Goal: Task Accomplishment & Management: Use online tool/utility

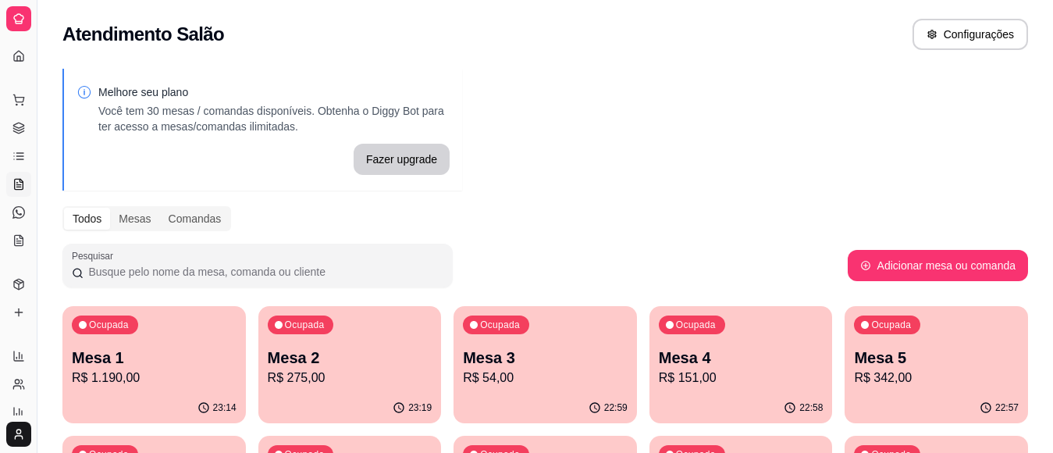
click at [30, 39] on button "Toggle Sidebar" at bounding box center [36, 226] width 12 height 453
click at [30, 37] on div "Diggy Sistema de Gestão R Restaurante S ..." at bounding box center [18, 18] width 37 height 37
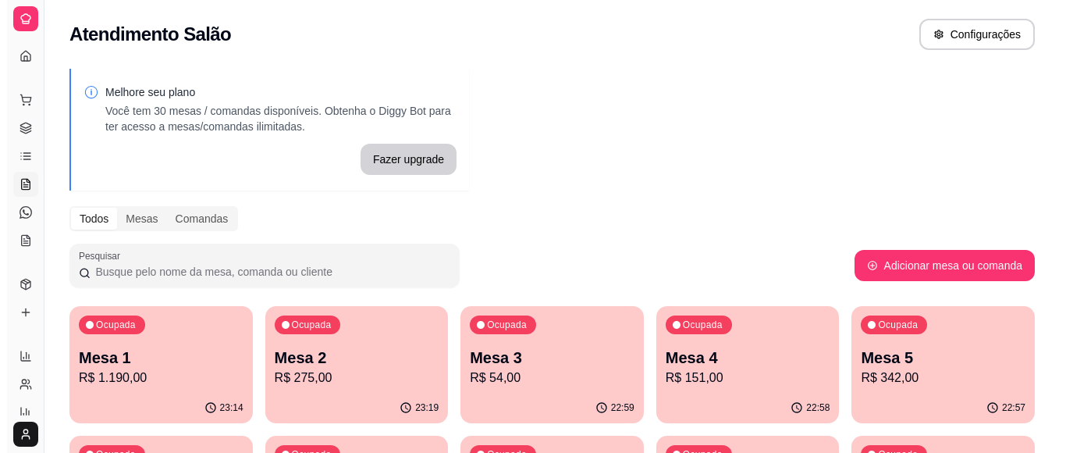
scroll to position [141, 0]
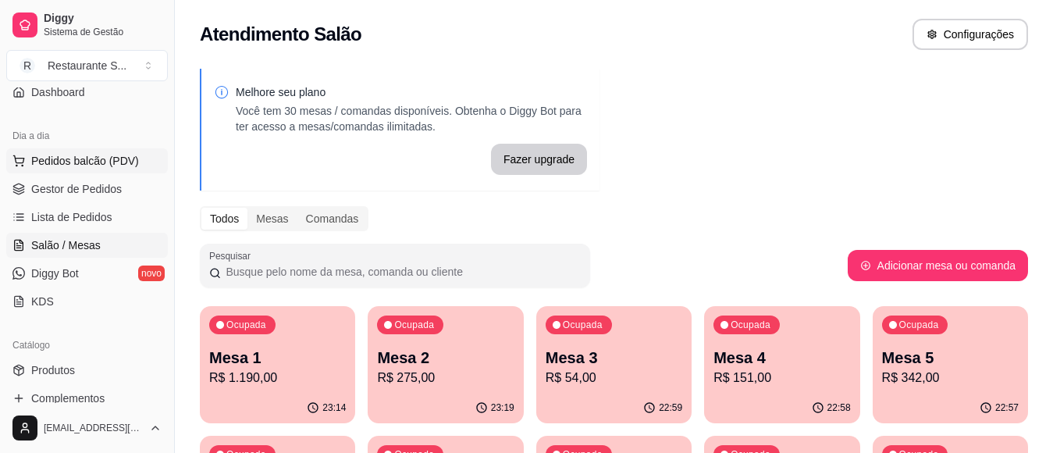
click at [69, 165] on span "Pedidos balcão (PDV)" at bounding box center [85, 161] width 108 height 16
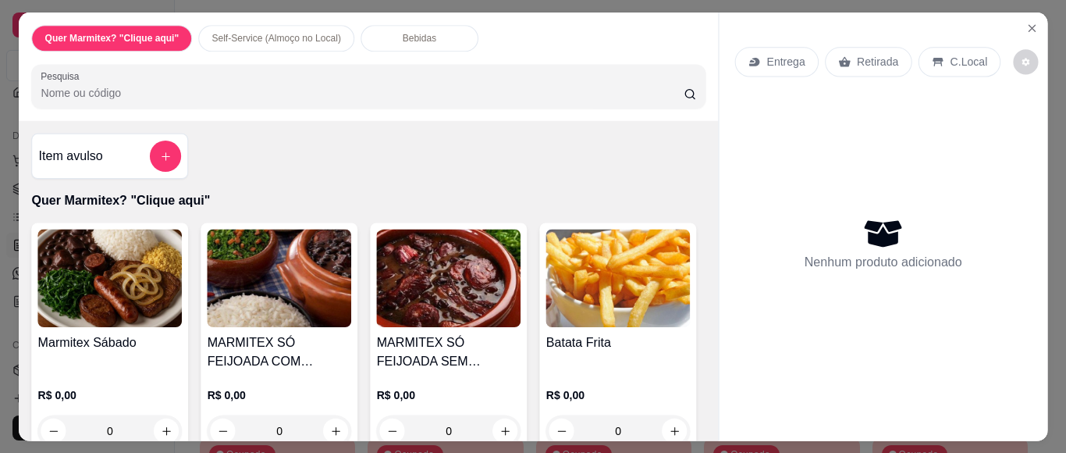
click at [76, 191] on p "Quer Marmitex? "Clique aqui"" at bounding box center [368, 200] width 674 height 19
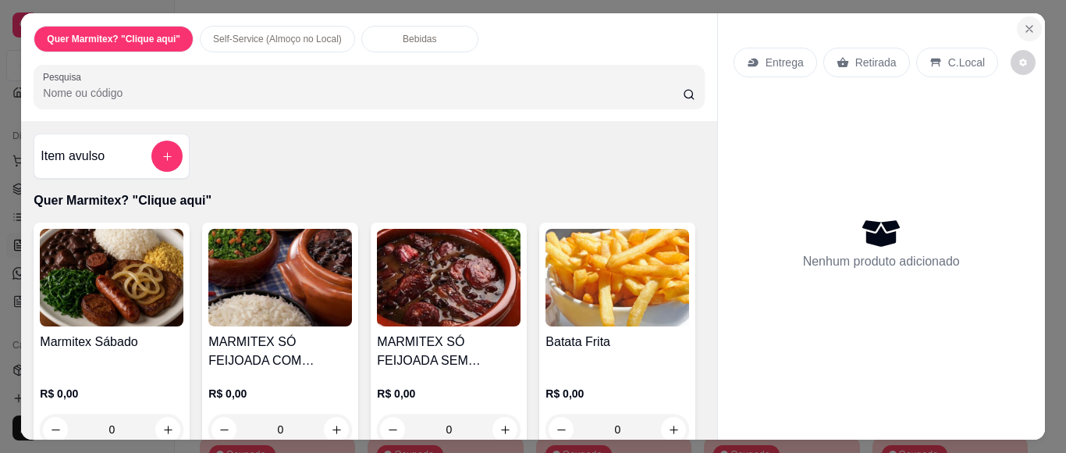
click at [1023, 24] on icon "Close" at bounding box center [1029, 29] width 12 height 12
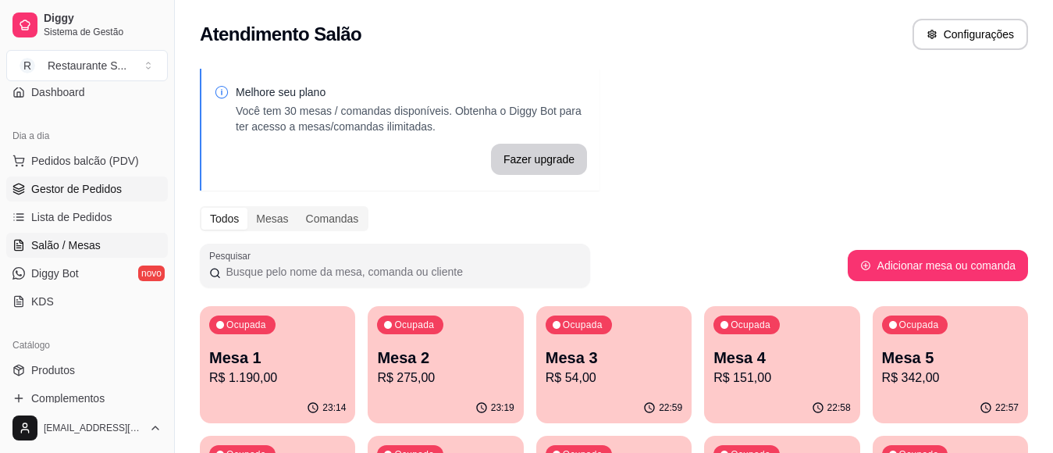
click at [79, 190] on span "Gestor de Pedidos" at bounding box center [76, 189] width 91 height 16
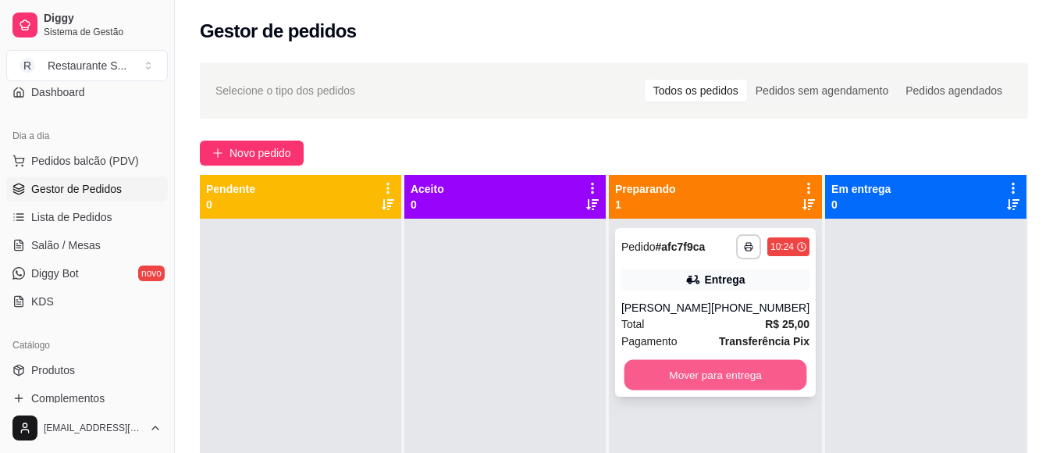
click at [663, 380] on button "Mover para entrega" at bounding box center [715, 375] width 183 height 30
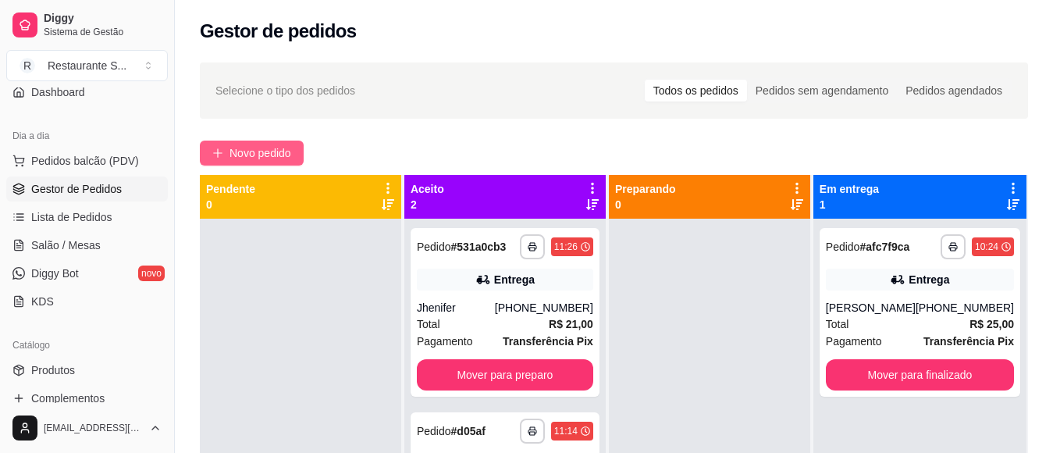
click at [261, 158] on span "Novo pedido" at bounding box center [260, 152] width 62 height 17
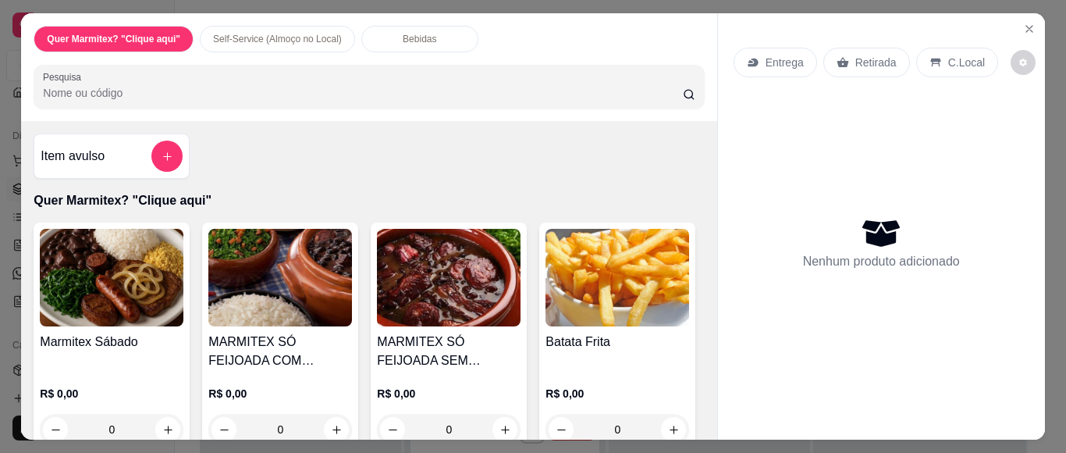
scroll to position [156, 0]
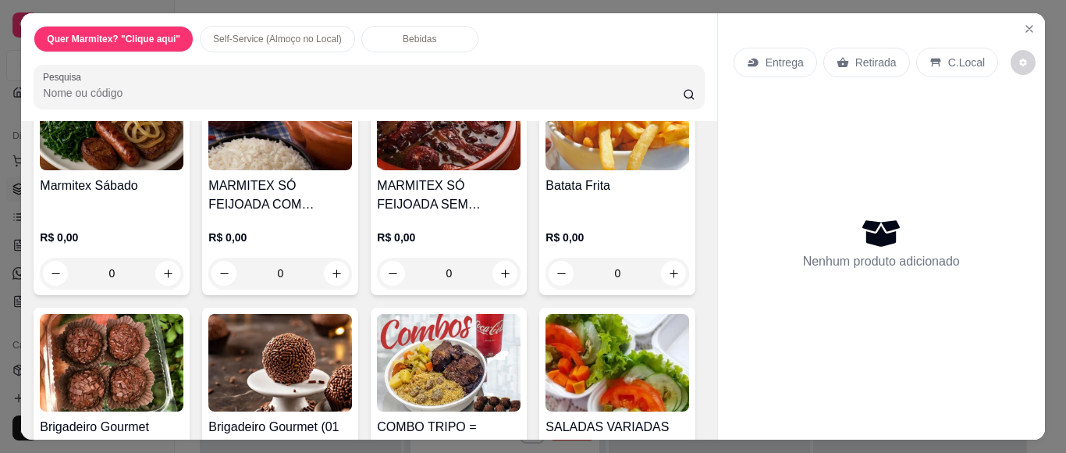
click at [155, 269] on div "0" at bounding box center [112, 273] width 144 height 31
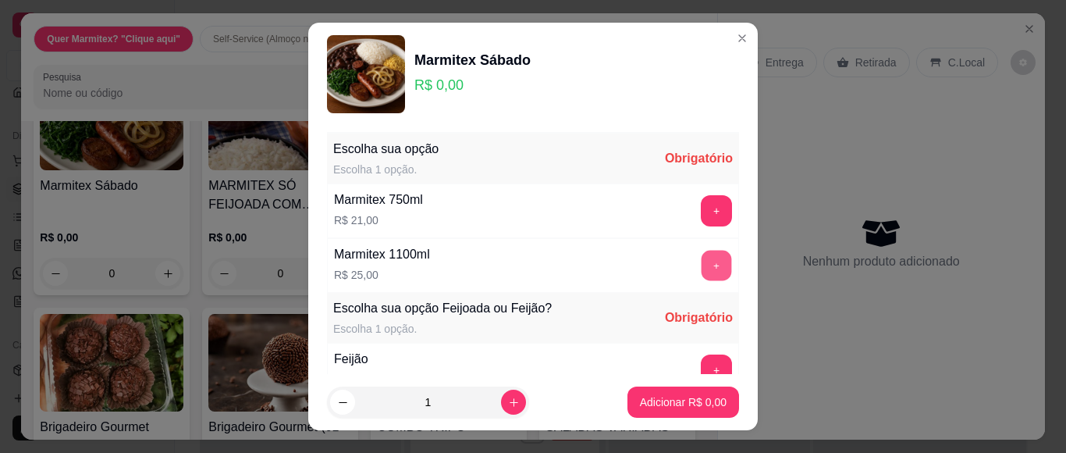
click at [702, 272] on button "+" at bounding box center [717, 266] width 30 height 30
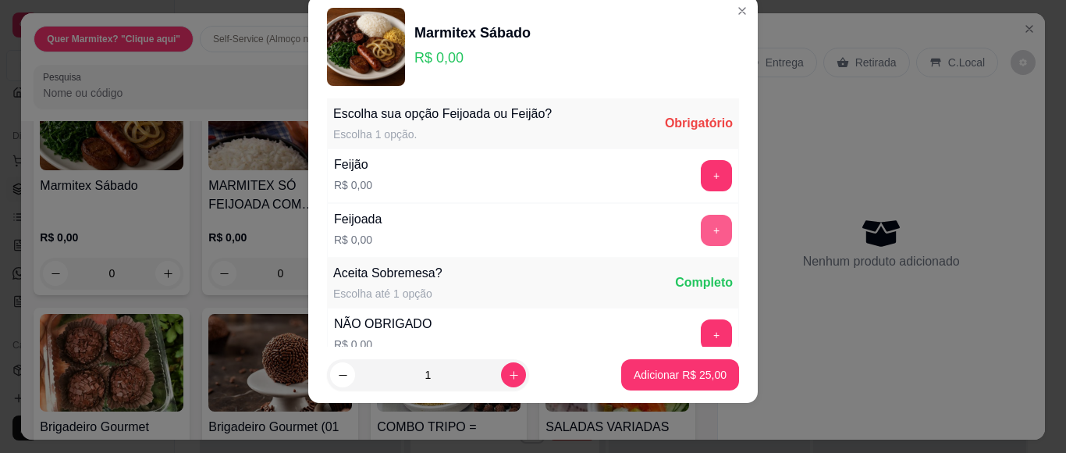
click at [701, 233] on button "+" at bounding box center [716, 230] width 31 height 31
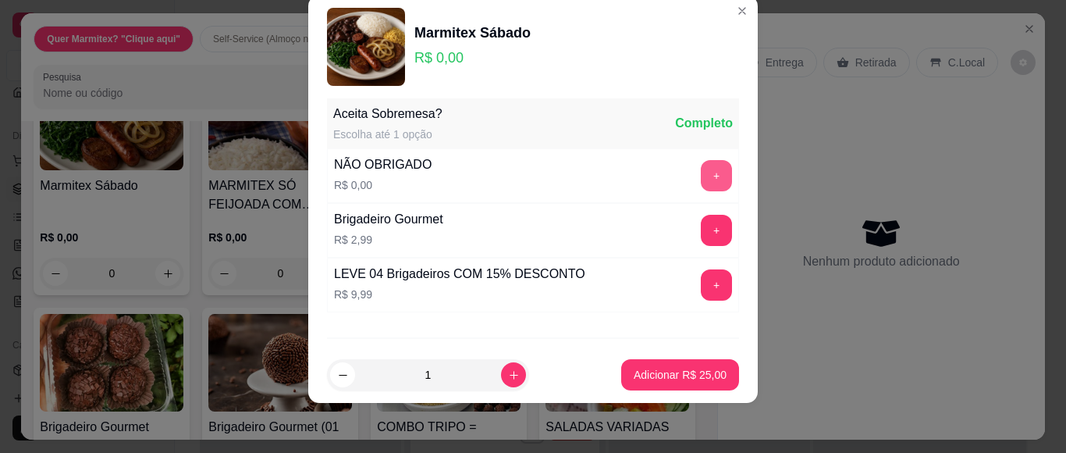
click at [701, 178] on button "+" at bounding box center [716, 175] width 31 height 31
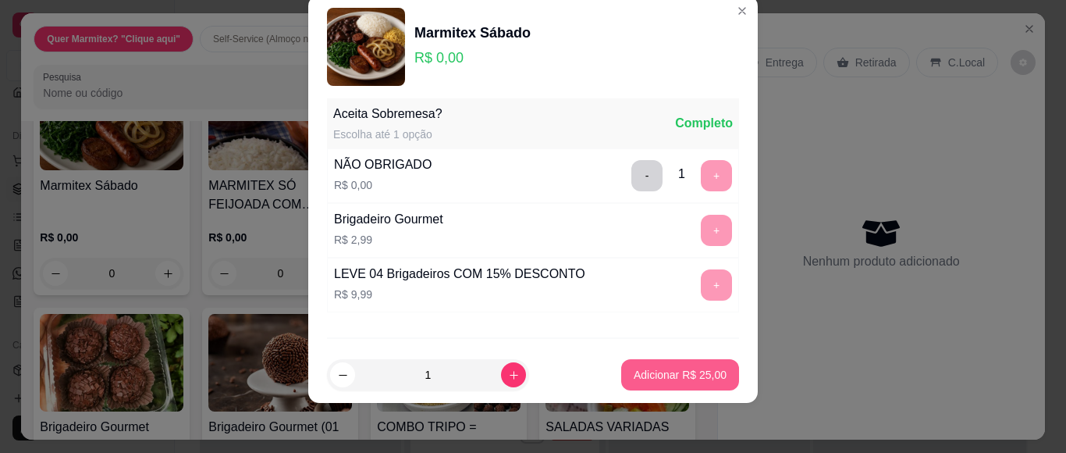
click at [664, 369] on p "Adicionar R$ 25,00" at bounding box center [680, 375] width 93 height 16
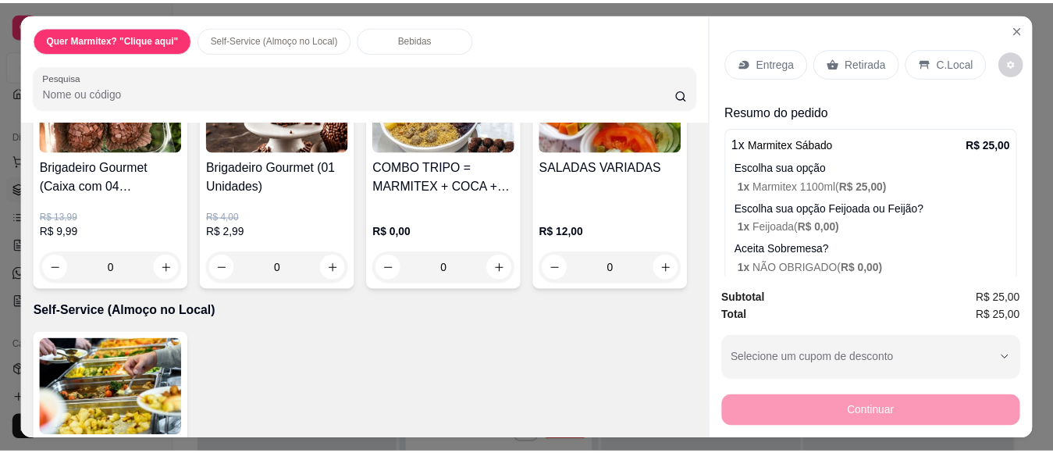
scroll to position [468, 0]
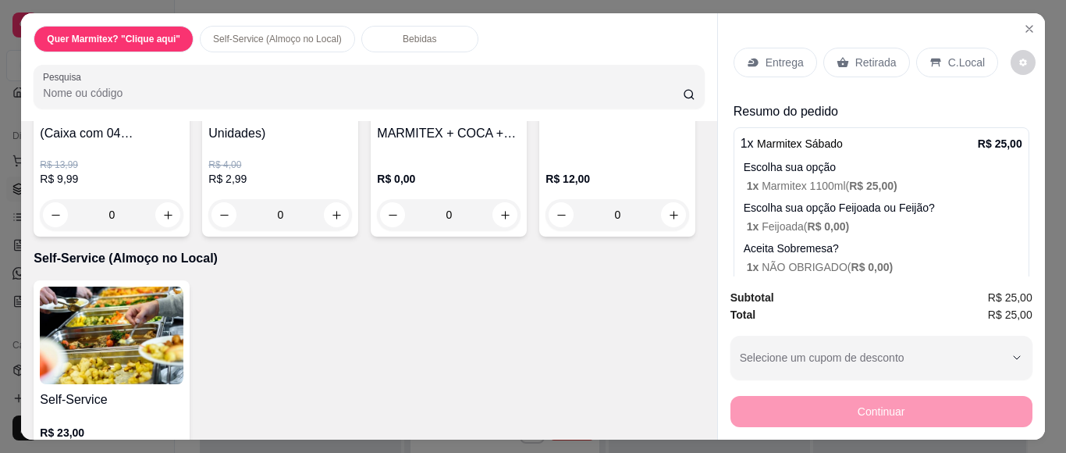
click at [844, 52] on div "Retirada" at bounding box center [867, 63] width 87 height 30
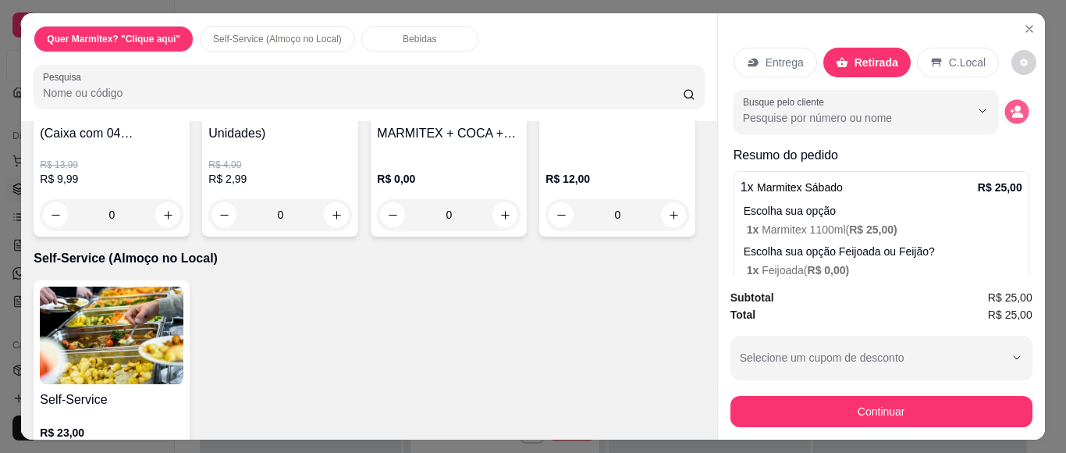
click at [1005, 114] on button "decrease-product-quantity" at bounding box center [1017, 112] width 24 height 24
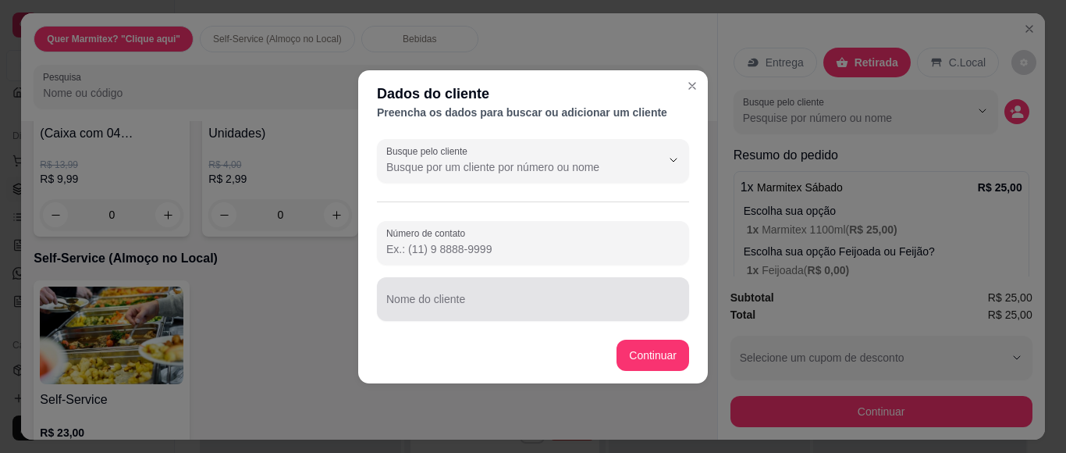
click at [429, 305] on input "Nome do cliente" at bounding box center [533, 305] width 294 height 16
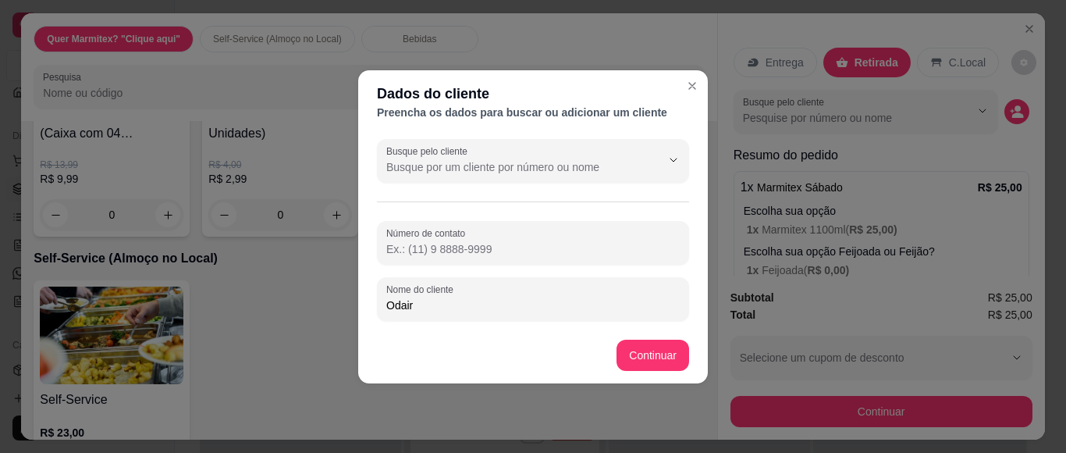
type input "Odair"
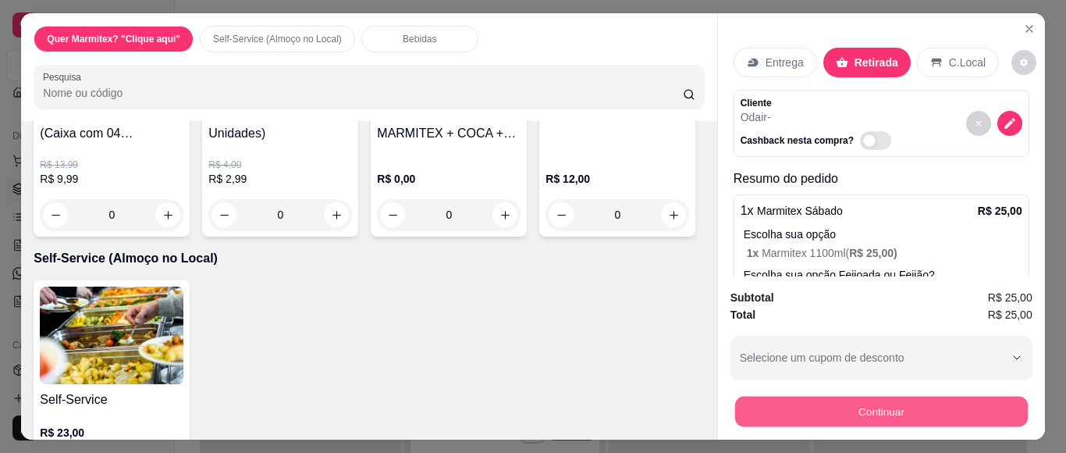
click at [845, 400] on button "Continuar" at bounding box center [881, 411] width 293 height 30
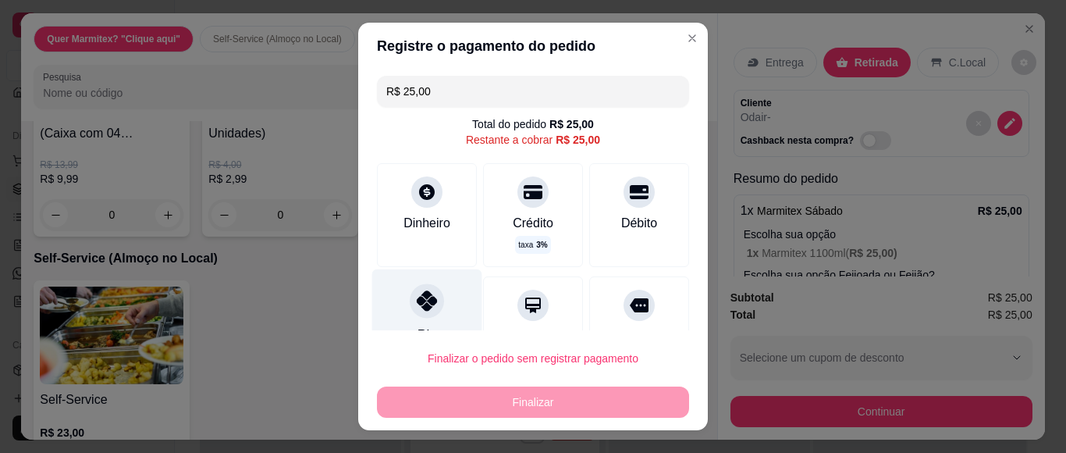
click at [420, 308] on icon at bounding box center [427, 300] width 20 height 20
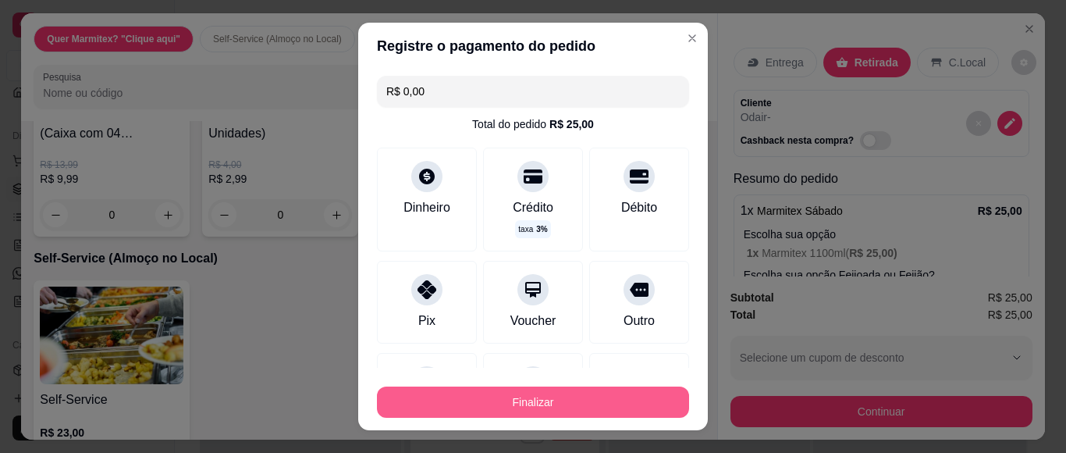
click at [429, 390] on button "Finalizar" at bounding box center [533, 401] width 312 height 31
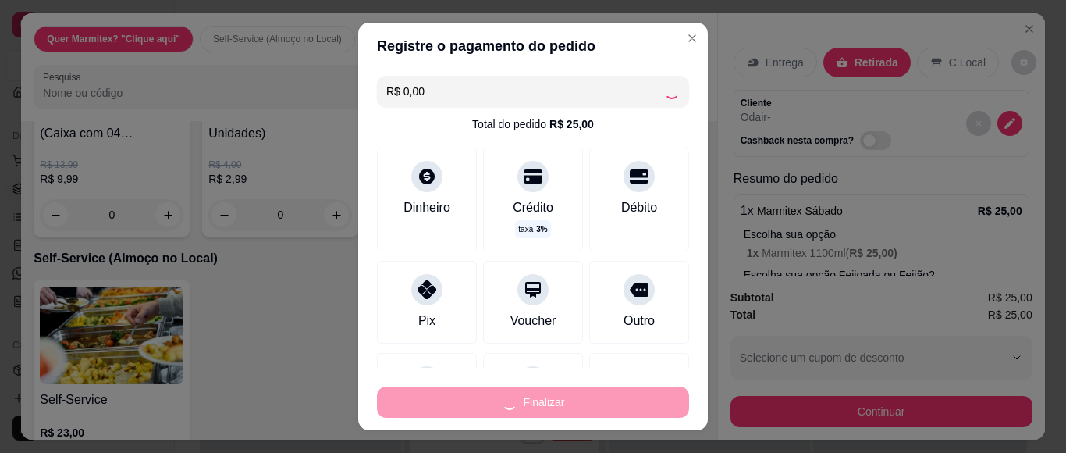
type input "-R$ 25,00"
